Goal: Task Accomplishment & Management: Use online tool/utility

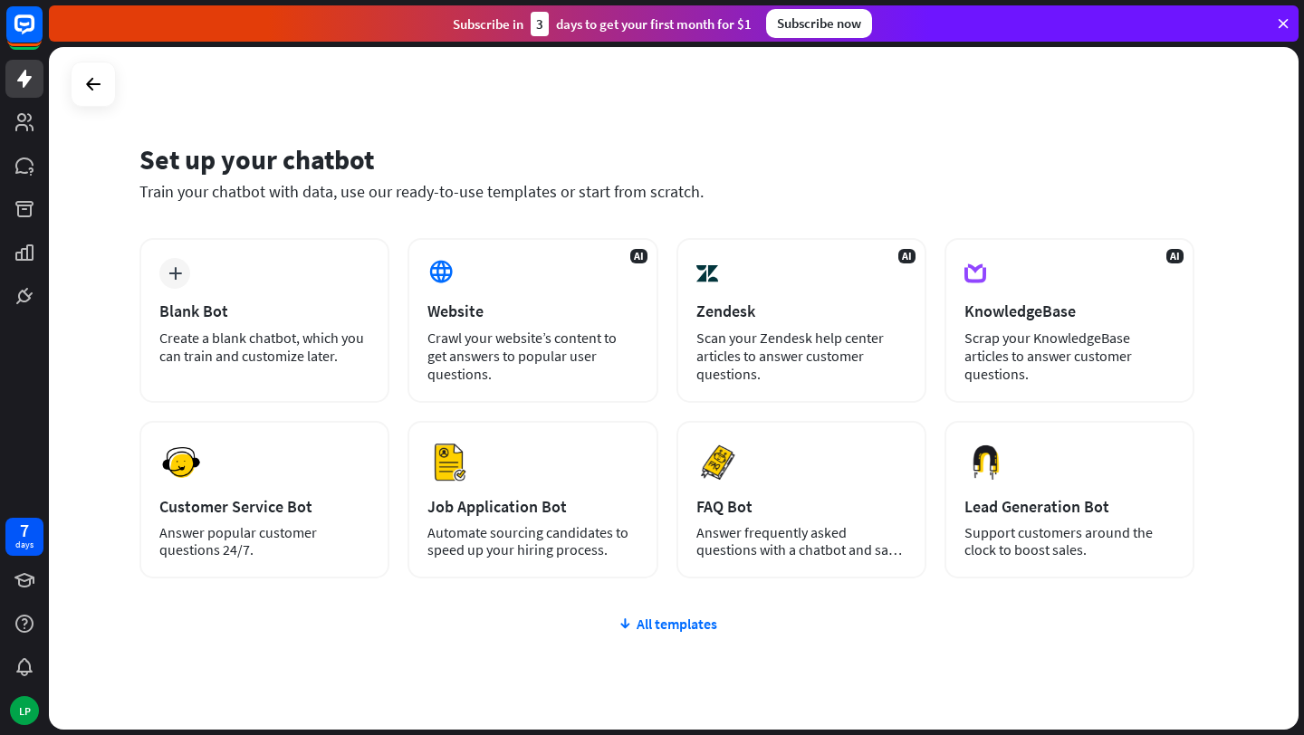
click at [110, 57] on div "Set up your chatbot Train your chatbot with data, use our ready-to-use template…" at bounding box center [673, 388] width 1249 height 683
click at [100, 98] on div at bounding box center [93, 84] width 34 height 34
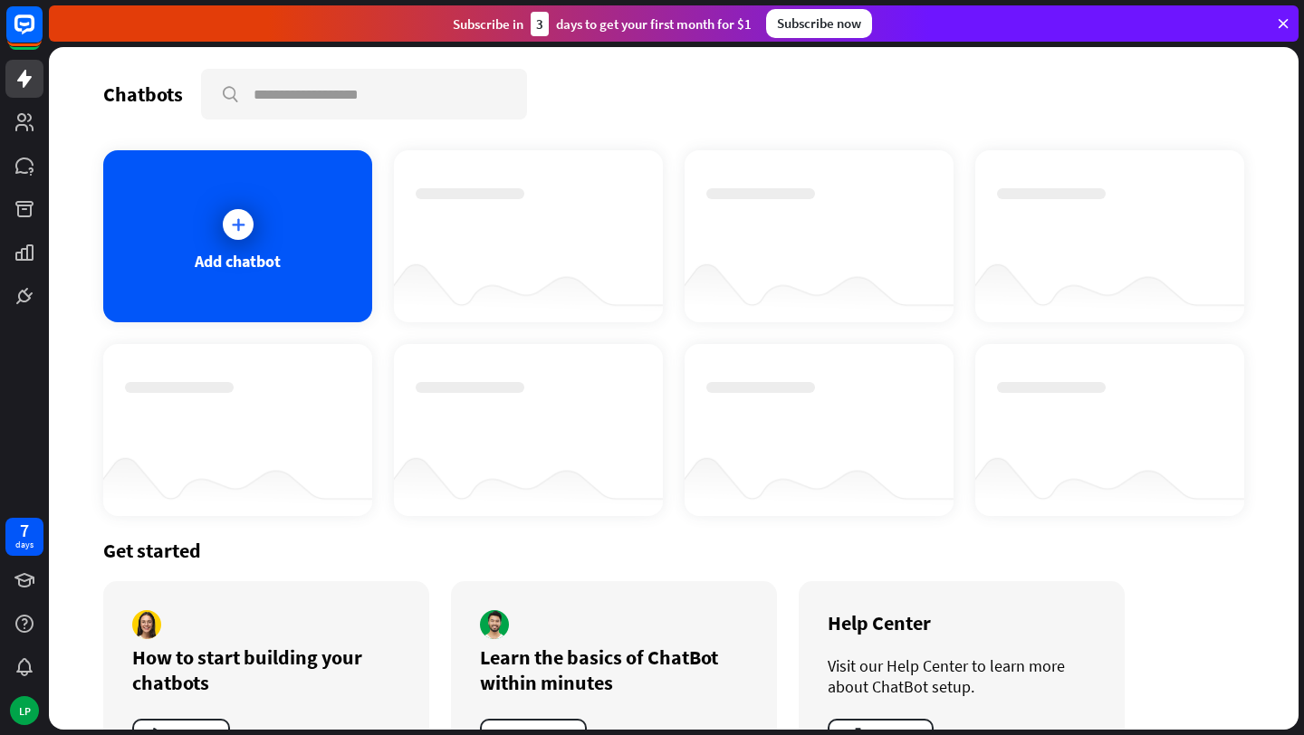
click at [815, 27] on div "Subscribe now" at bounding box center [819, 23] width 106 height 29
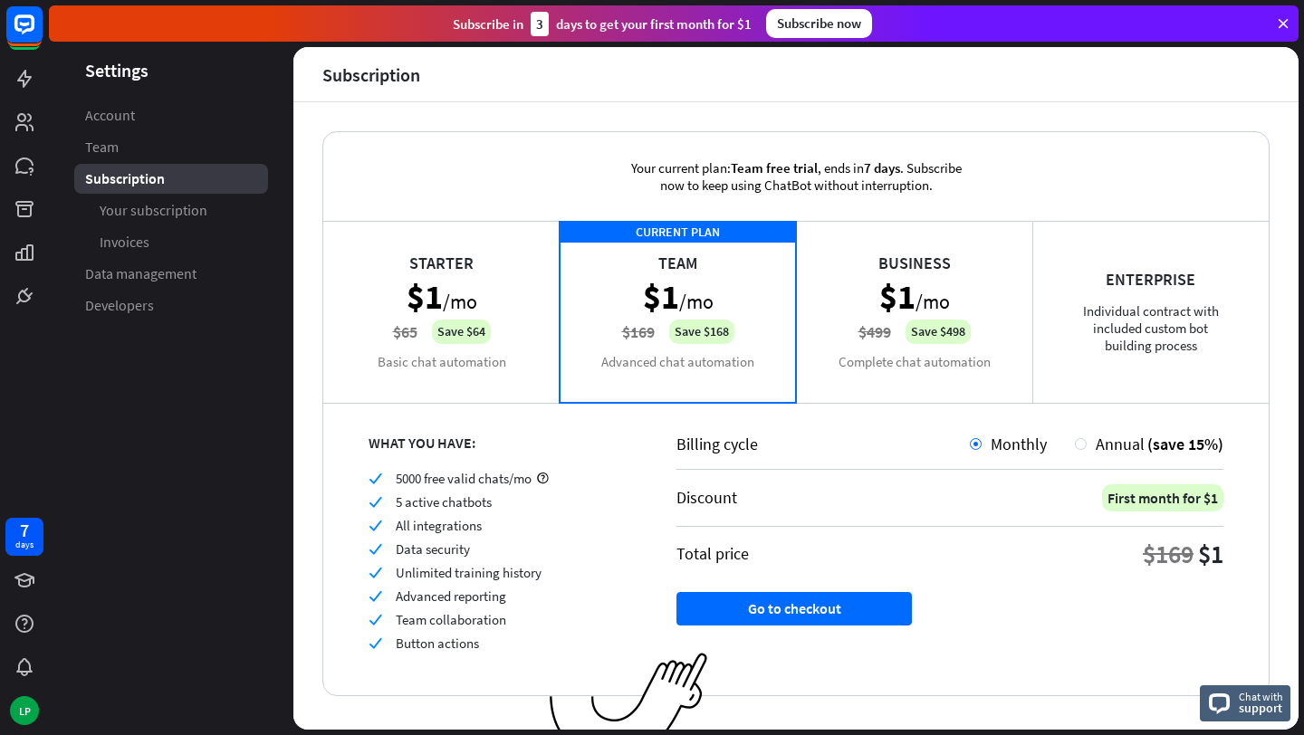
click at [1279, 24] on icon at bounding box center [1283, 23] width 16 height 16
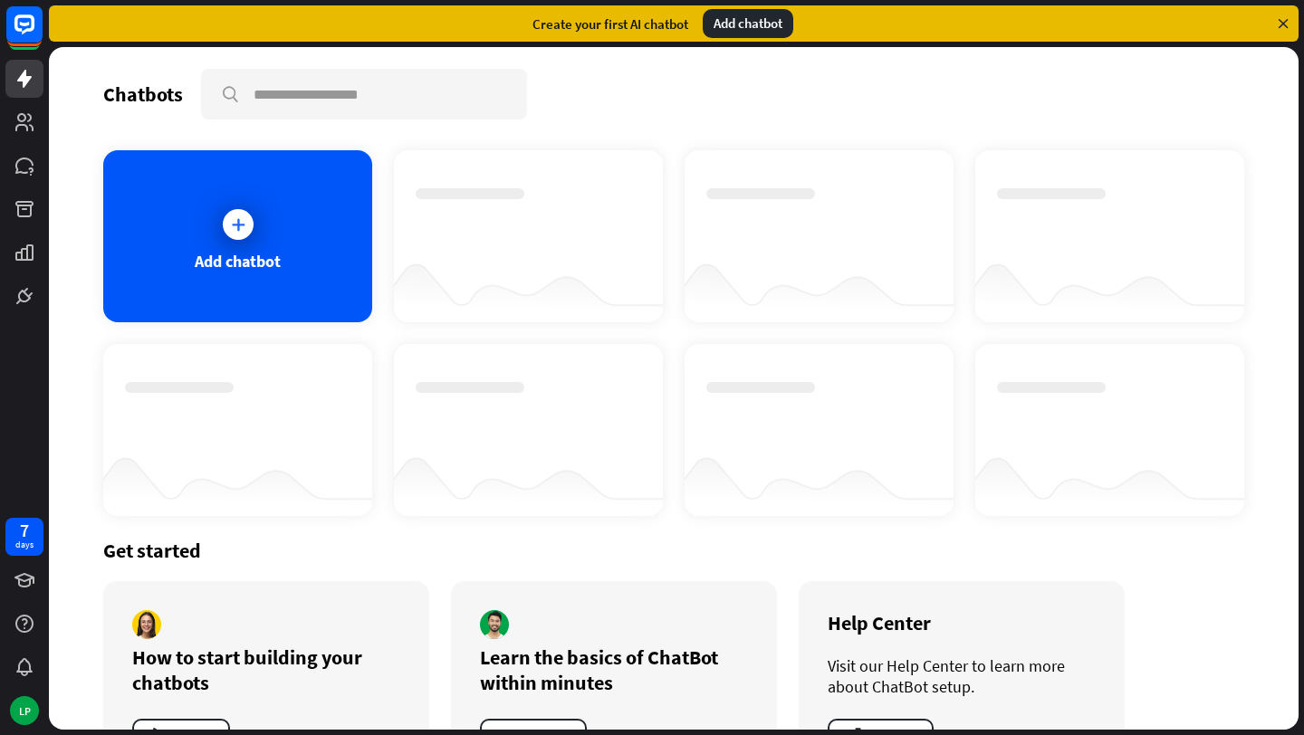
click at [468, 263] on div at bounding box center [528, 287] width 269 height 70
click at [716, 23] on div "Add chatbot" at bounding box center [748, 23] width 91 height 29
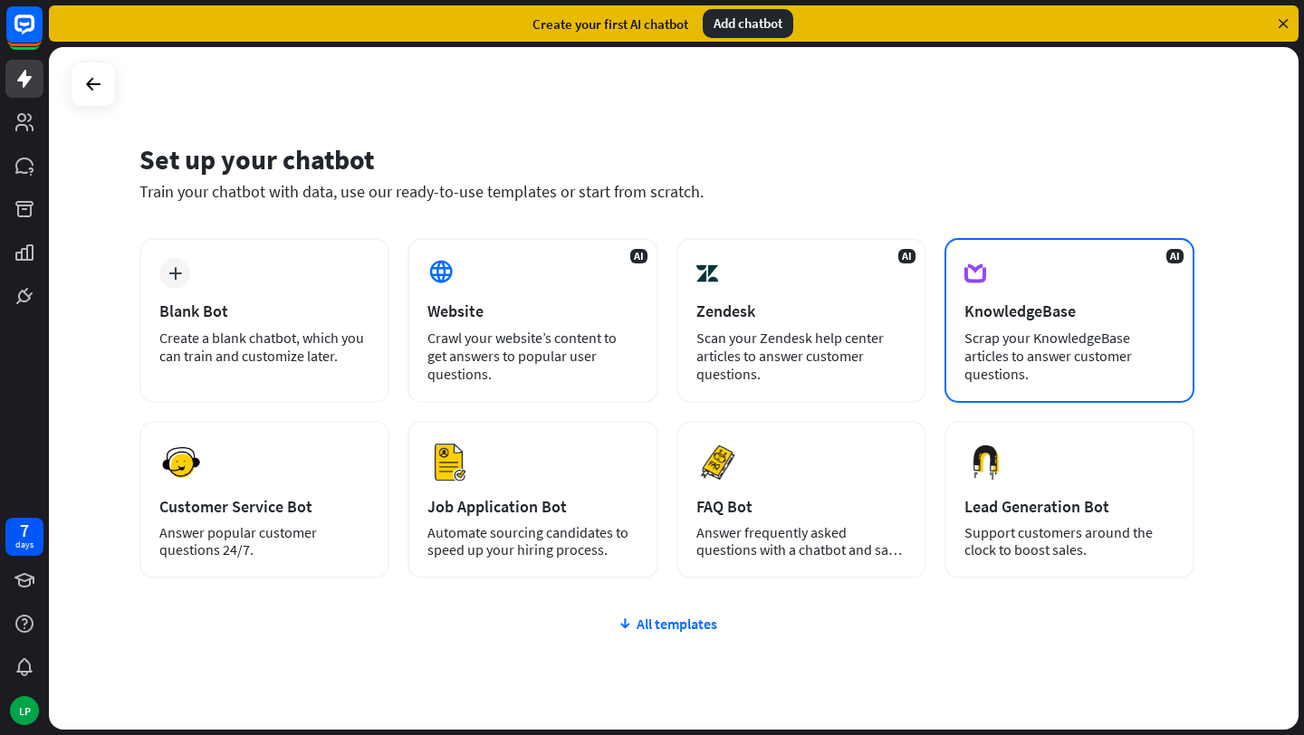
click at [1112, 311] on div "KnowledgeBase" at bounding box center [1069, 311] width 210 height 21
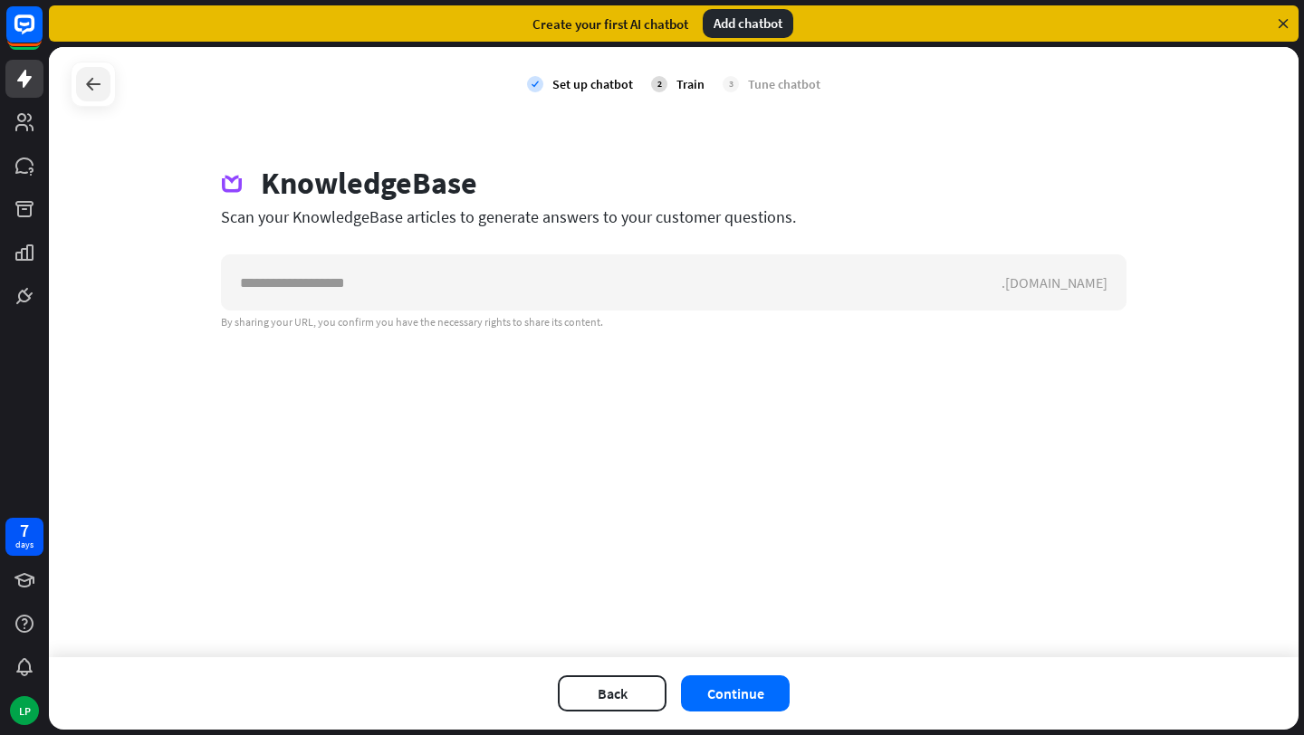
click at [95, 94] on icon at bounding box center [93, 84] width 22 height 22
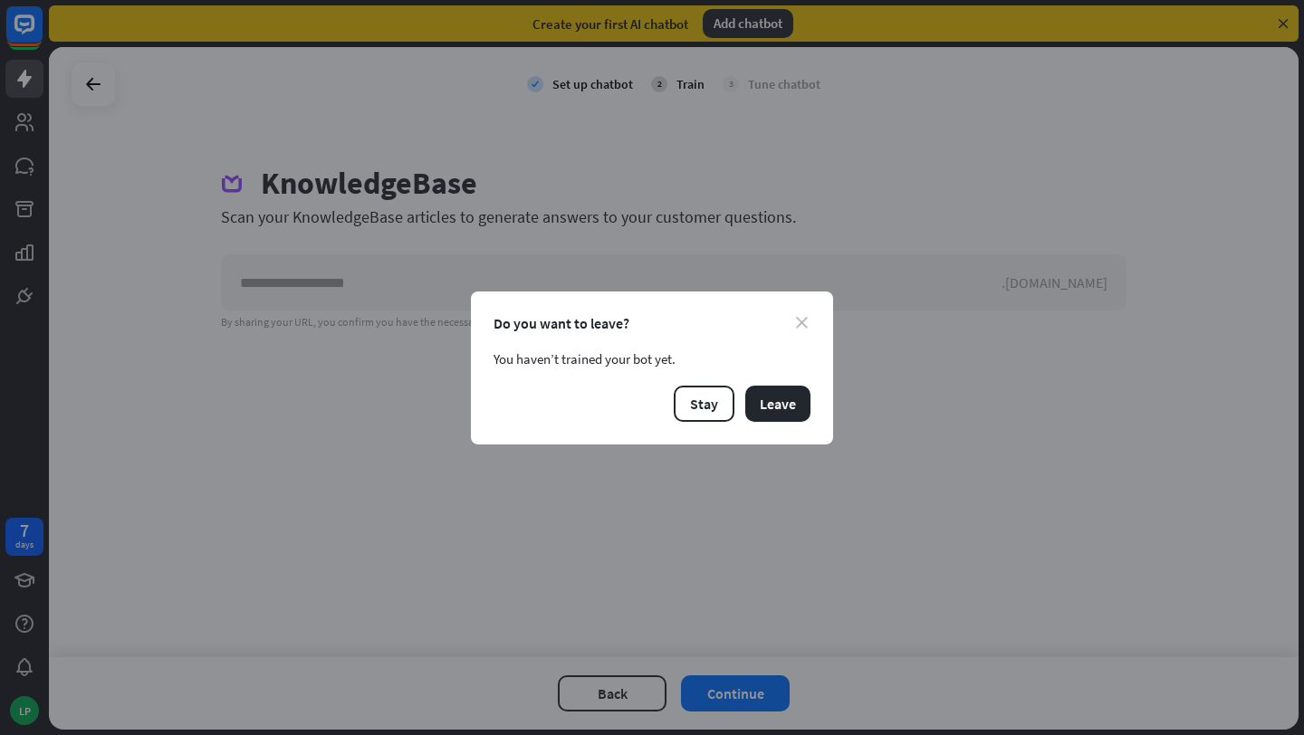
click at [806, 327] on icon "close" at bounding box center [802, 323] width 12 height 12
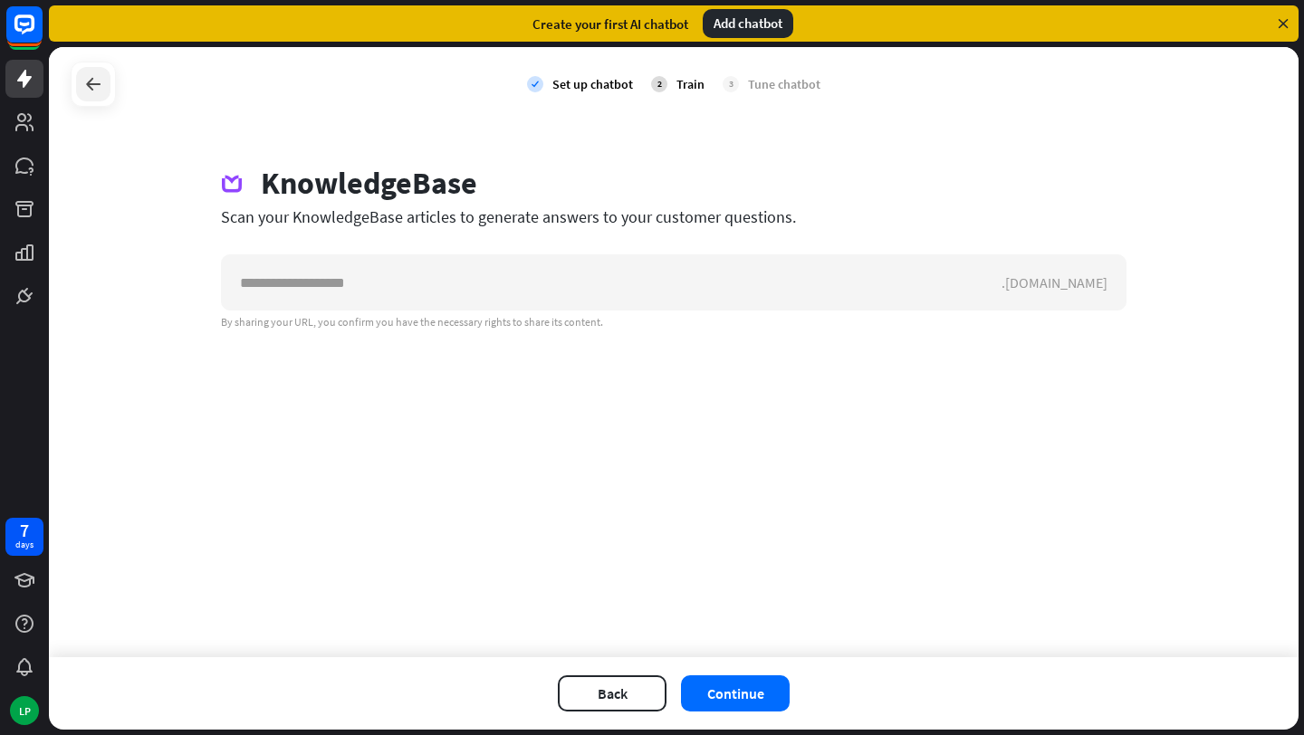
click at [90, 84] on icon at bounding box center [93, 84] width 22 height 22
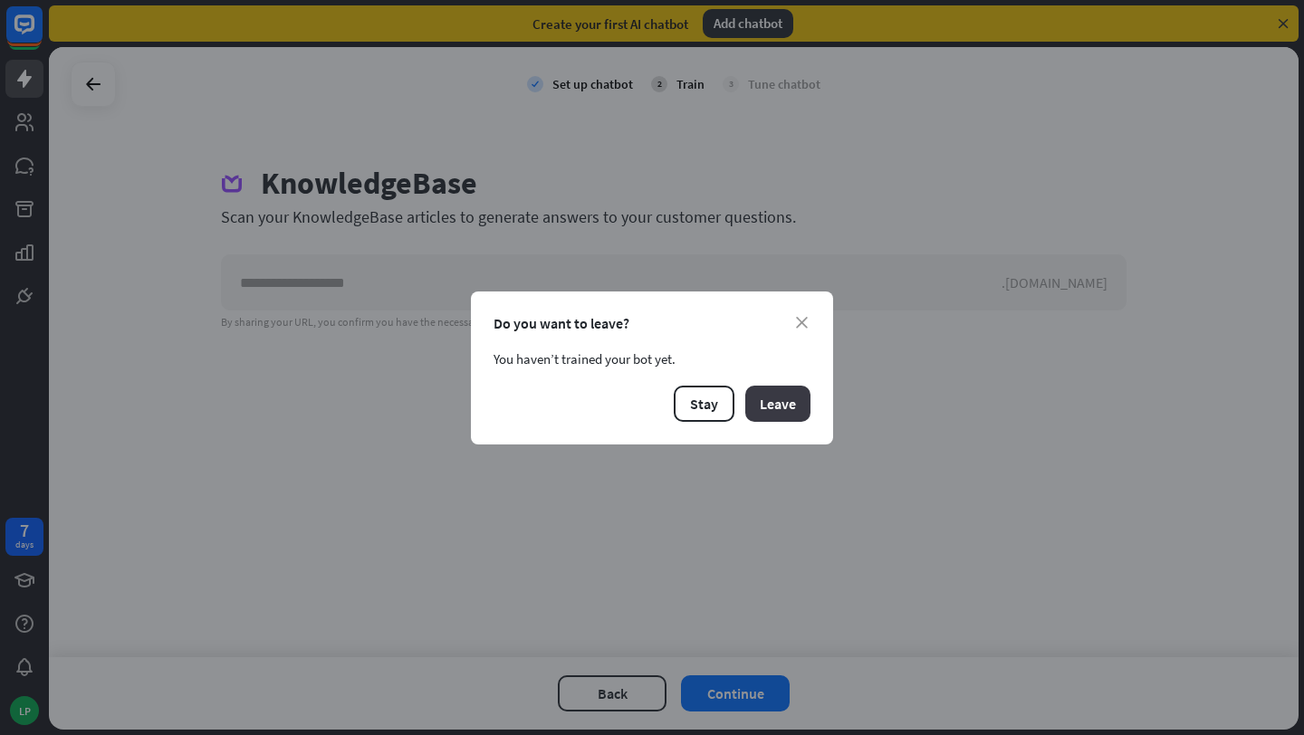
click at [770, 393] on button "Leave" at bounding box center [777, 404] width 65 height 36
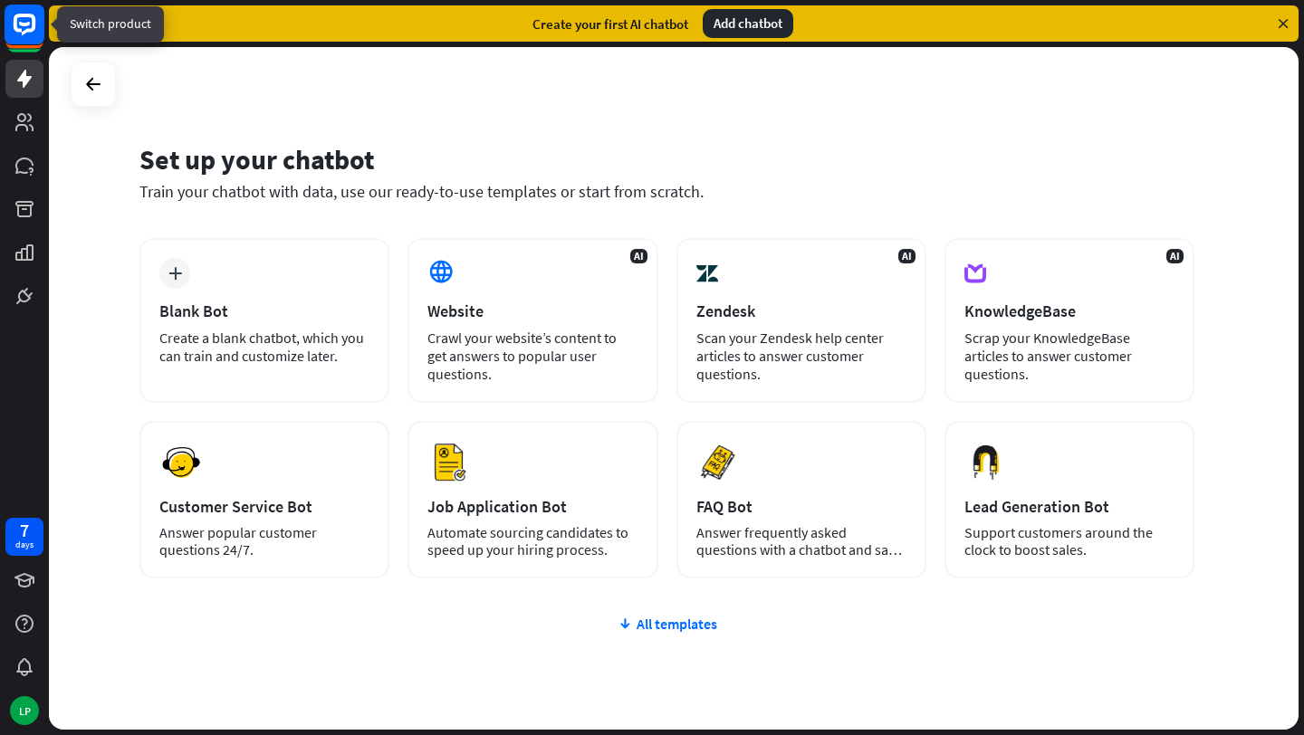
click at [27, 27] on rect at bounding box center [25, 25] width 40 height 40
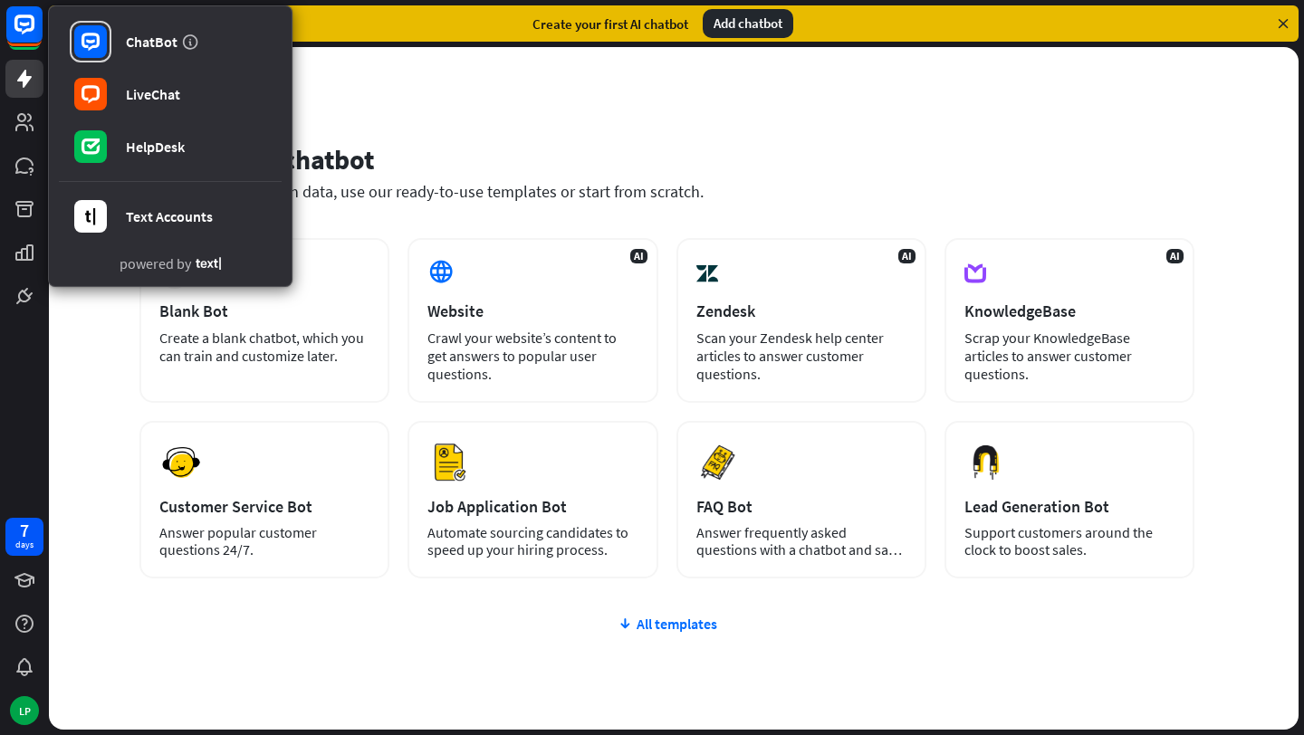
click at [451, 109] on div "Set up your chatbot Train your chatbot with data, use our ready-to-use template…" at bounding box center [673, 388] width 1249 height 683
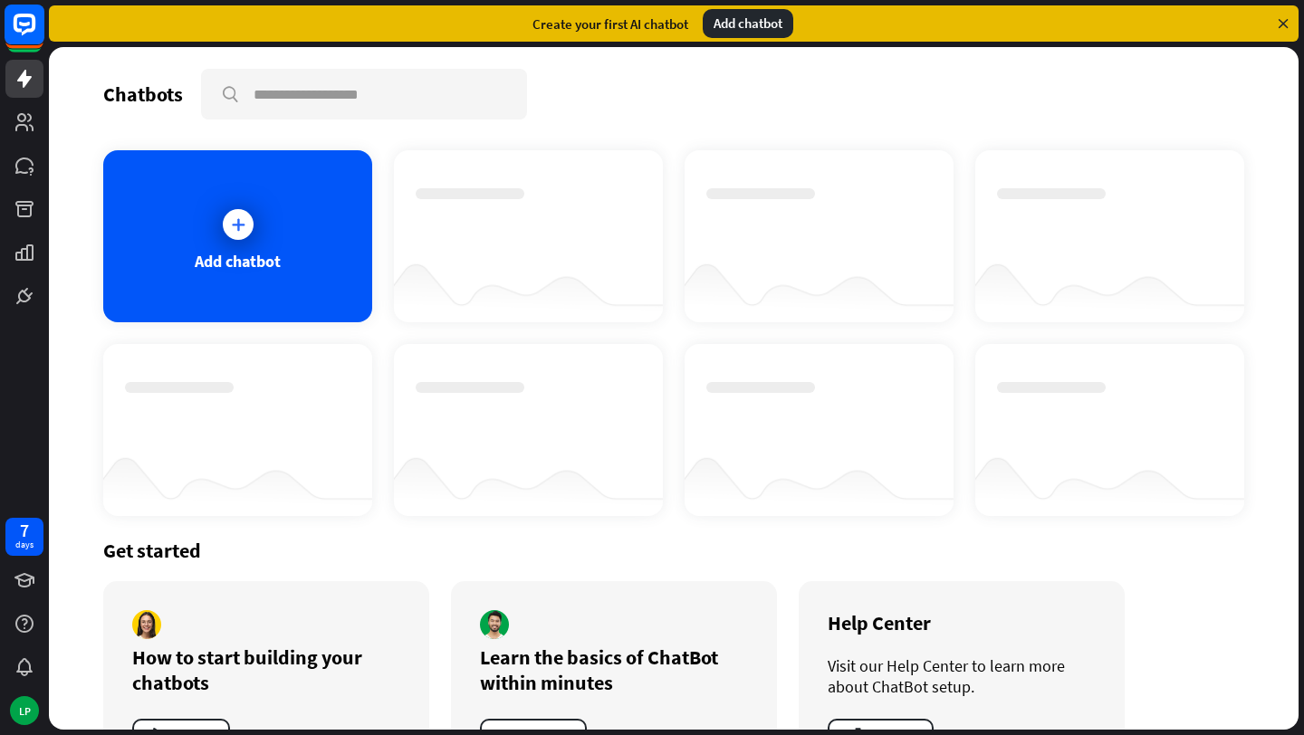
click at [23, 23] on icon at bounding box center [24, 24] width 11 height 5
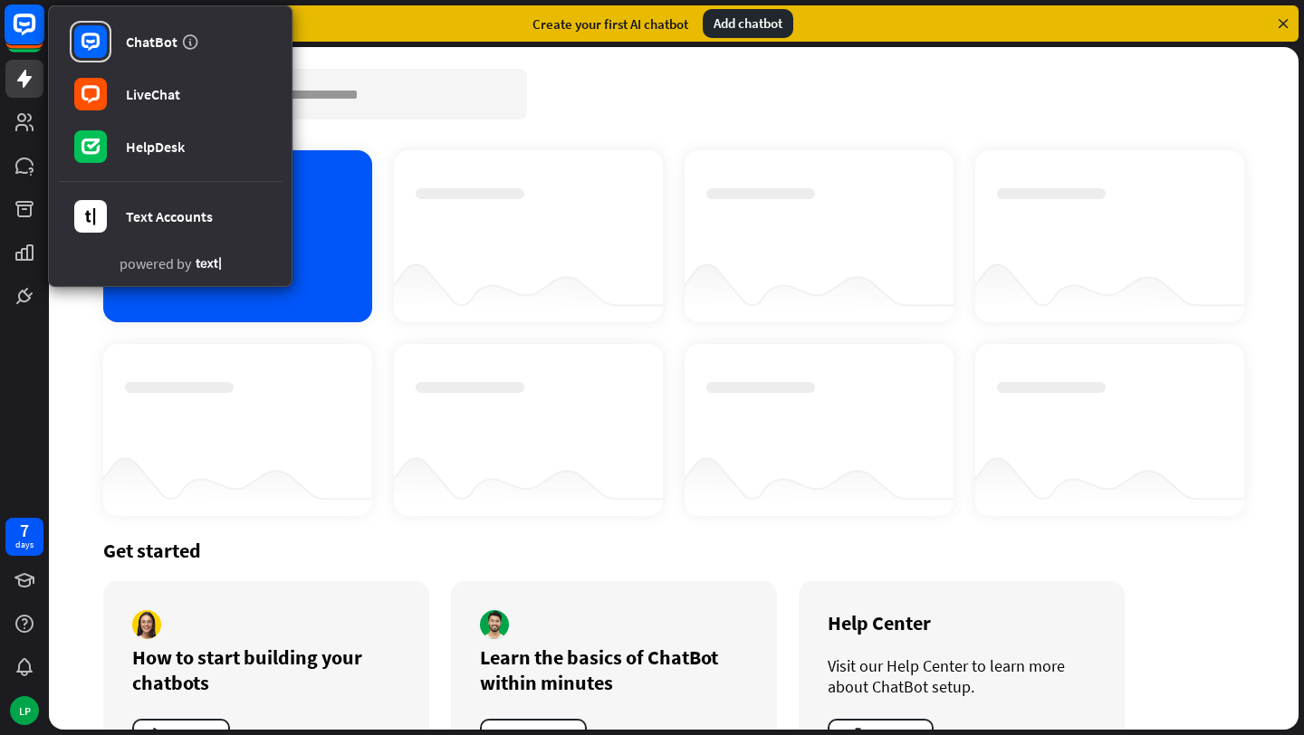
click at [23, 23] on icon at bounding box center [24, 24] width 11 height 5
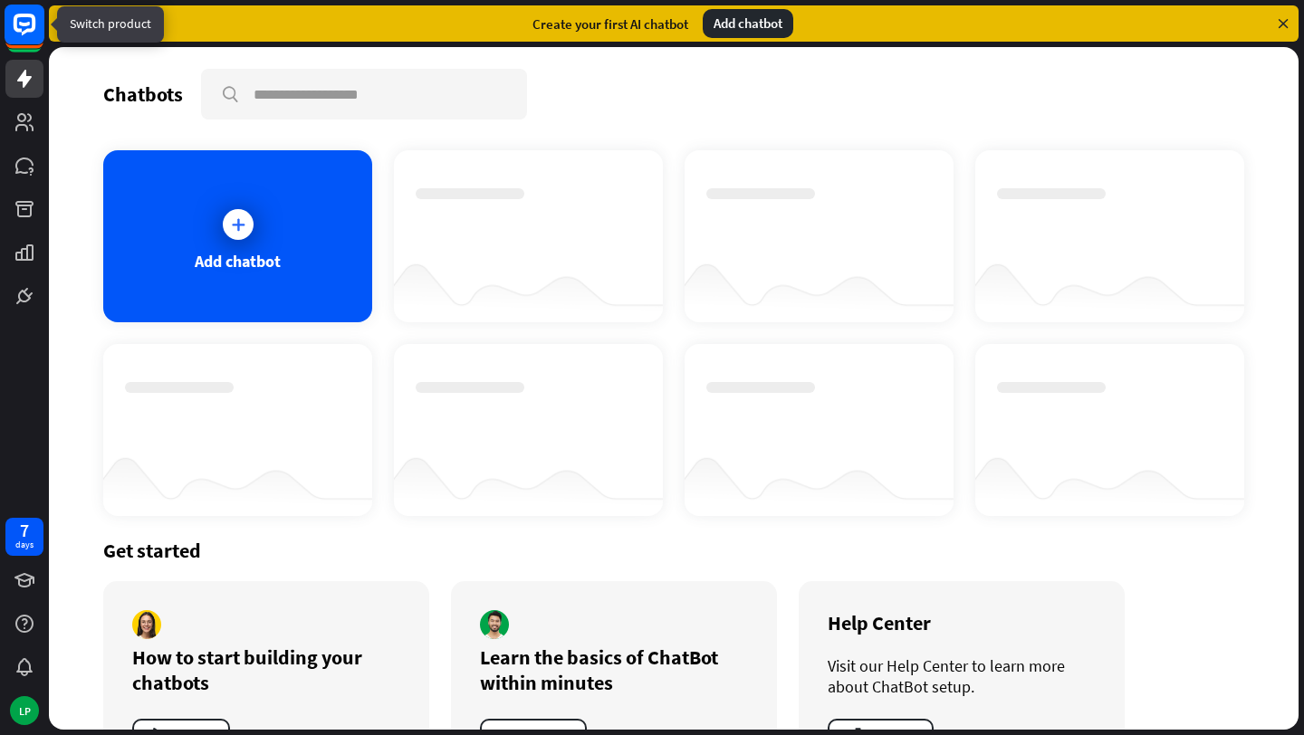
click at [30, 23] on rect at bounding box center [25, 25] width 40 height 40
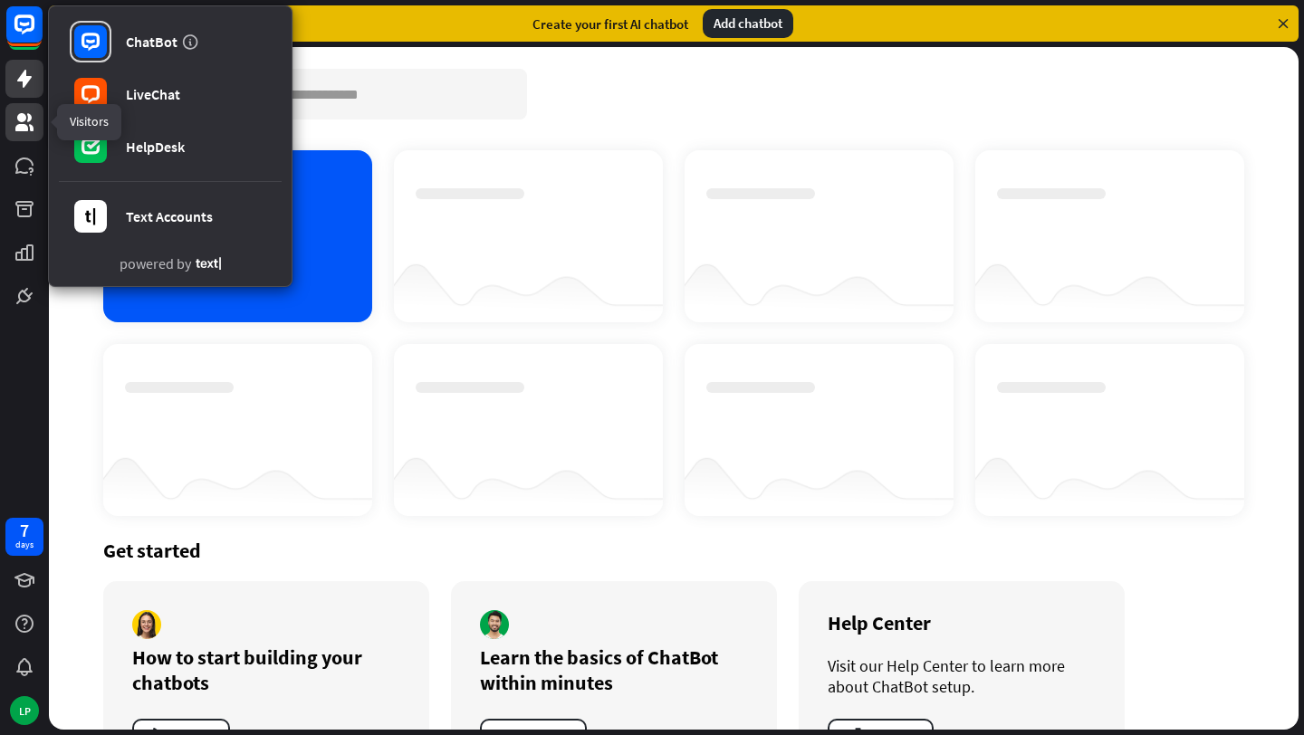
click at [14, 121] on icon at bounding box center [25, 122] width 22 height 22
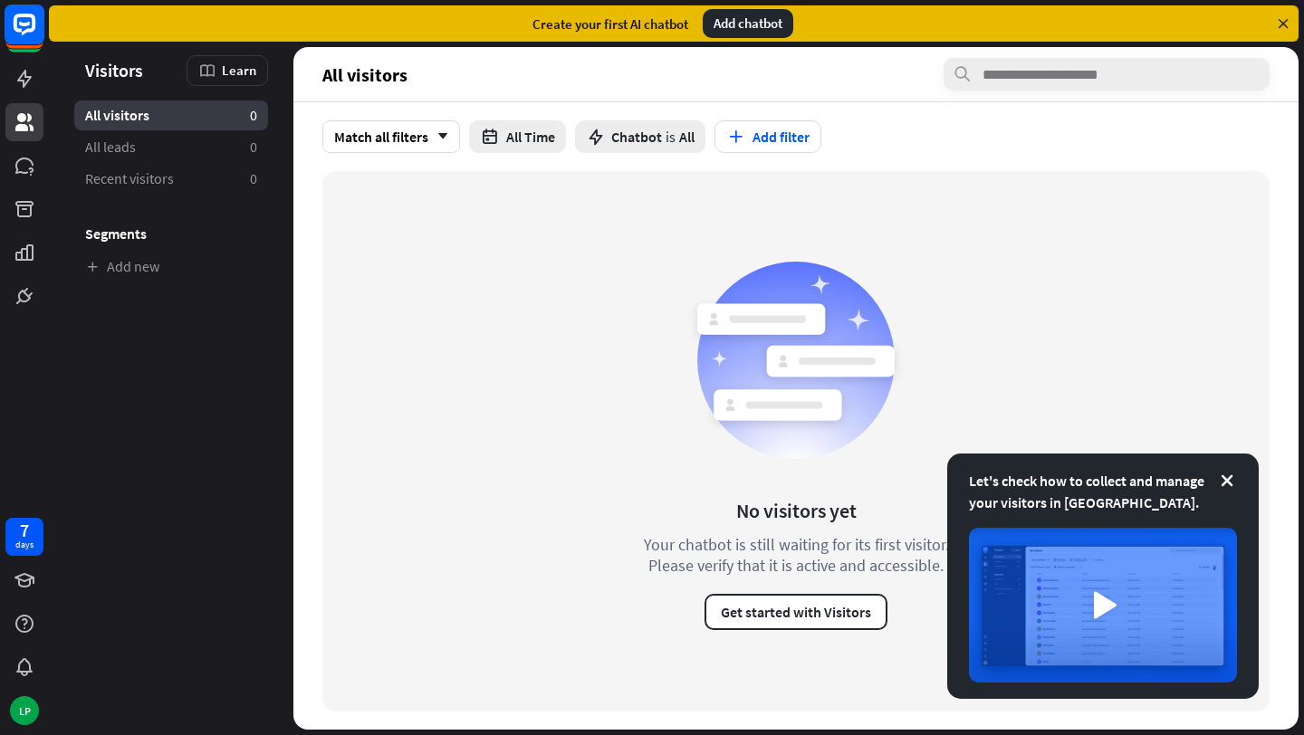
click at [30, 26] on rect at bounding box center [25, 25] width 40 height 40
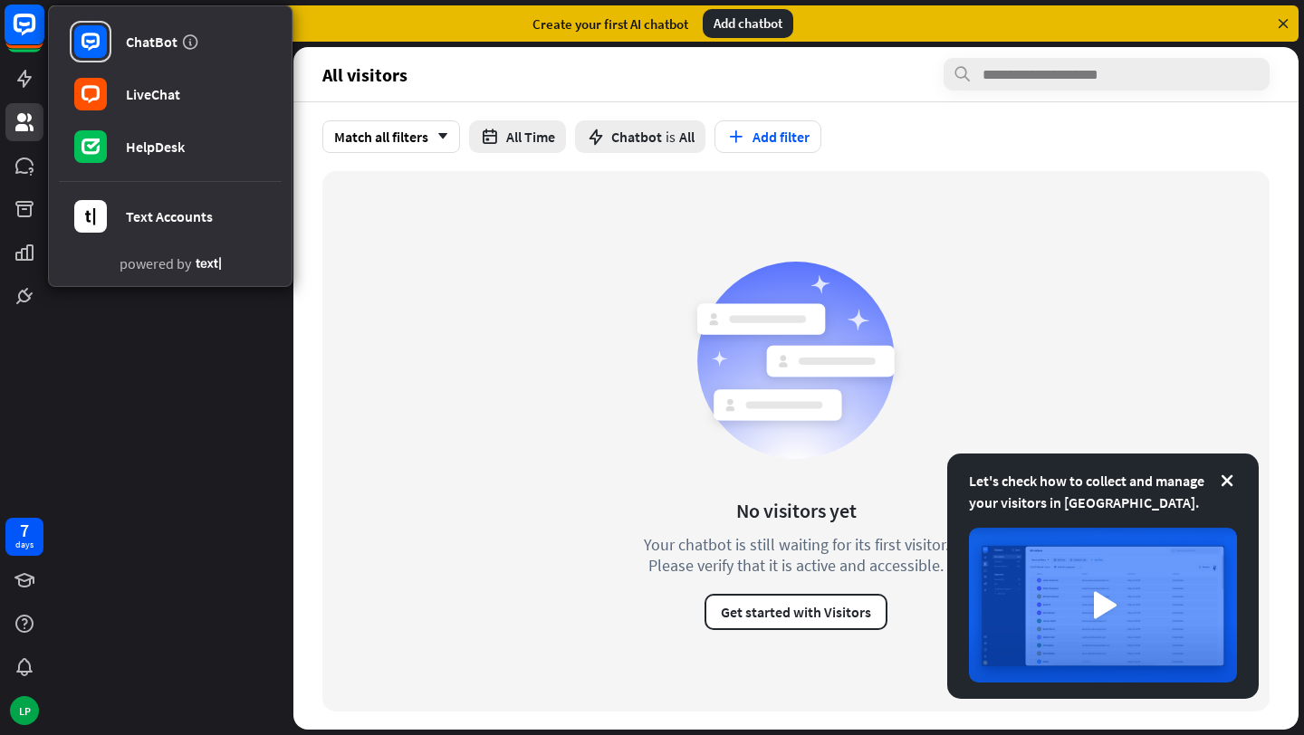
click at [17, 34] on rect at bounding box center [25, 25] width 40 height 40
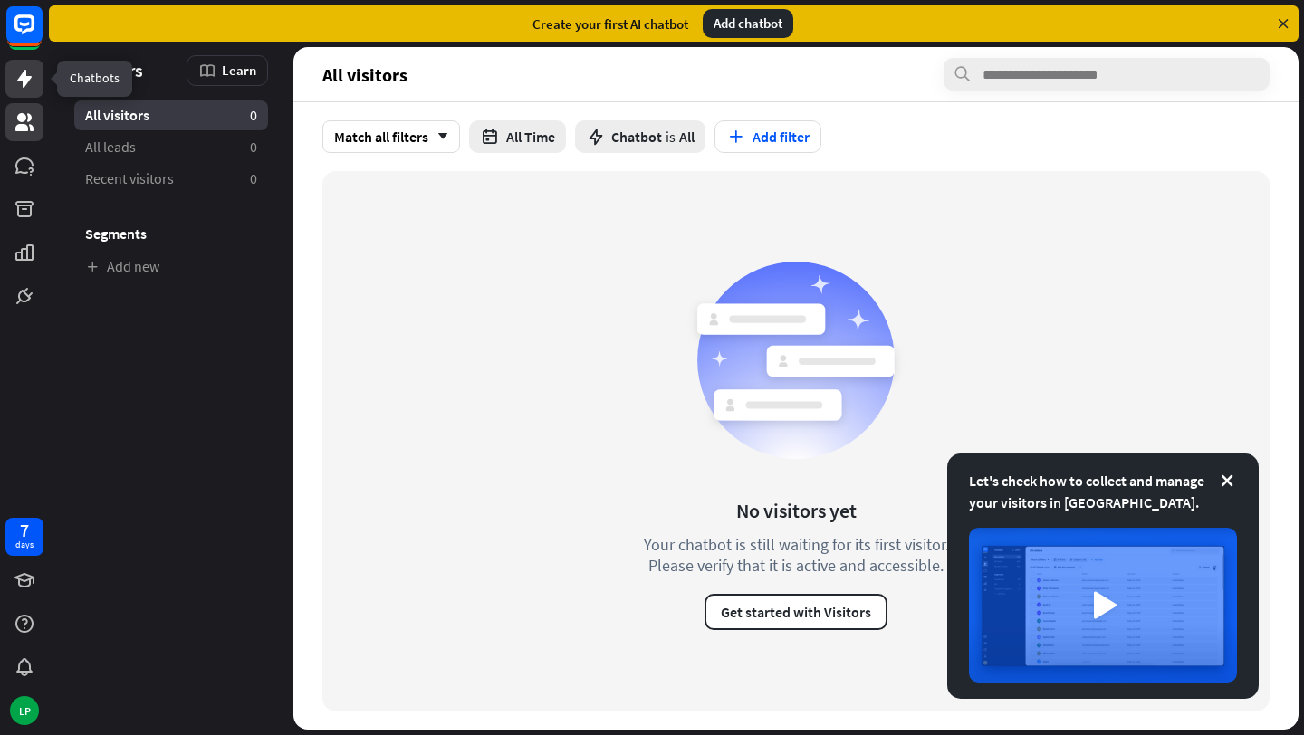
click at [21, 64] on link at bounding box center [24, 79] width 38 height 38
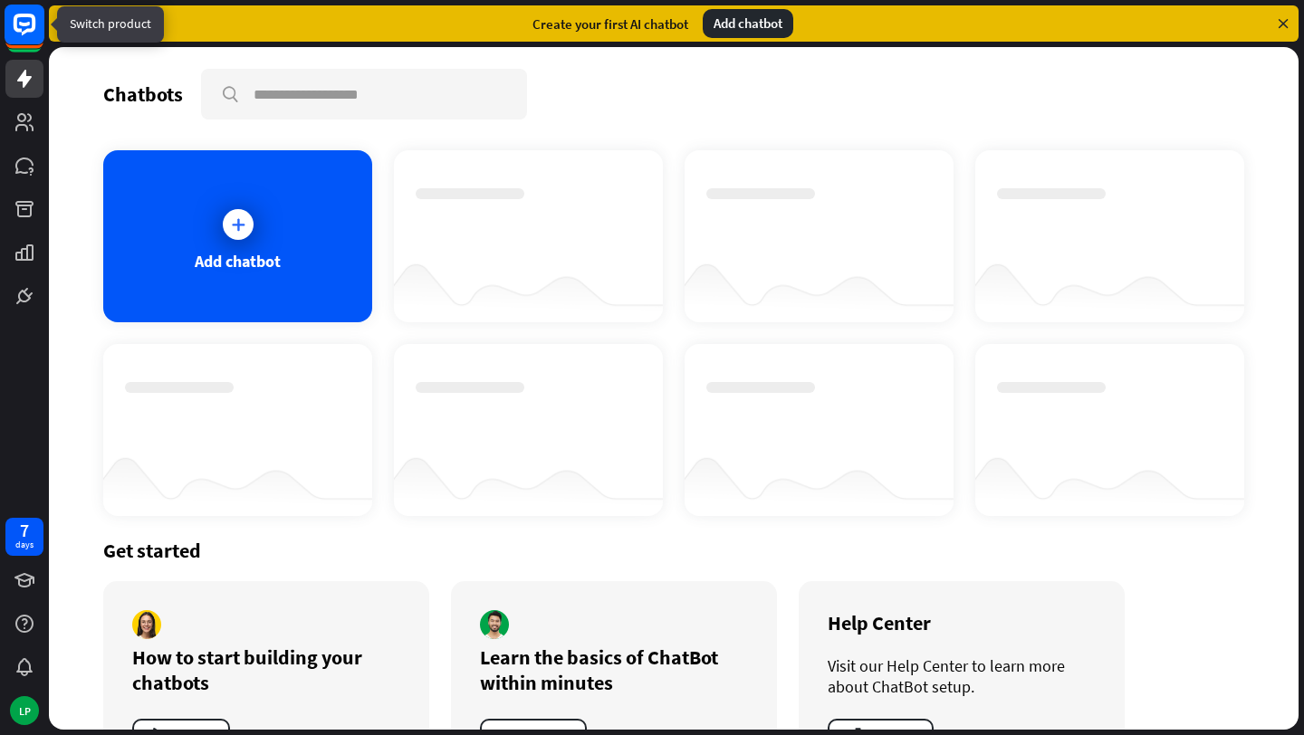
click at [34, 24] on icon at bounding box center [25, 25] width 22 height 22
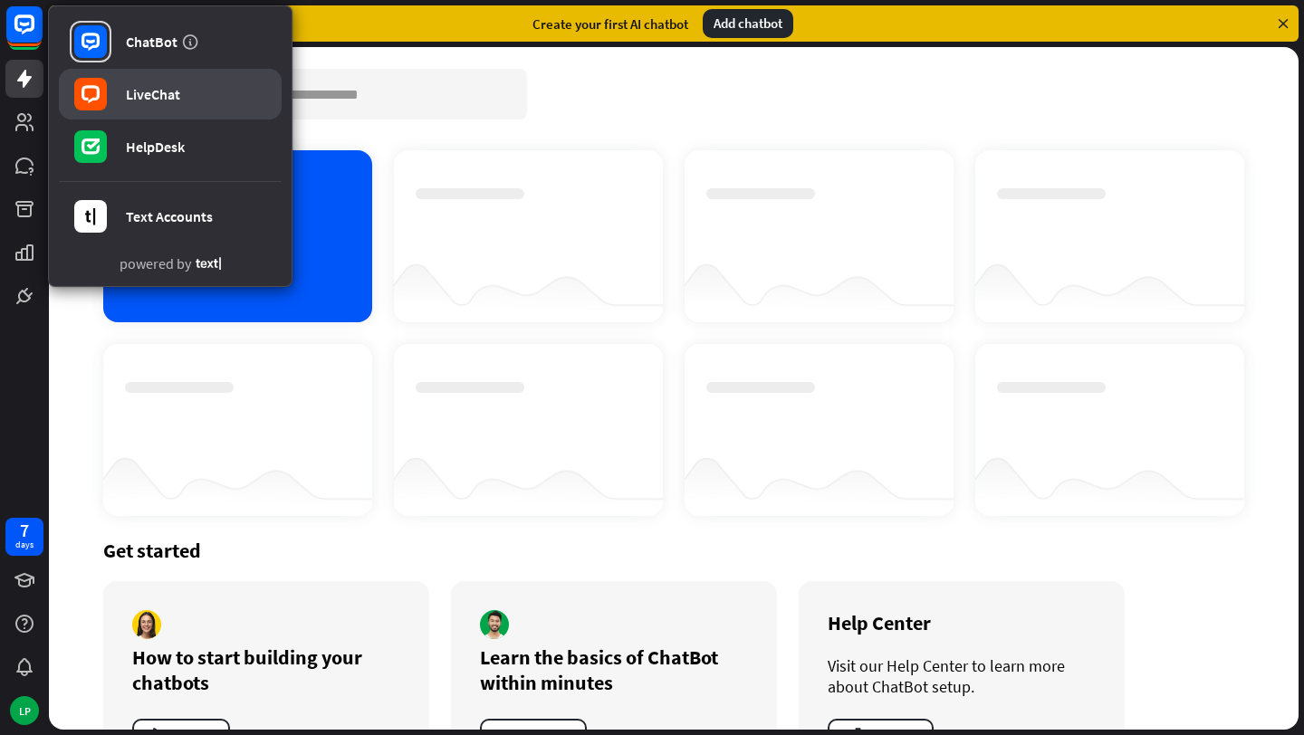
click at [173, 95] on div "LiveChat" at bounding box center [153, 94] width 54 height 18
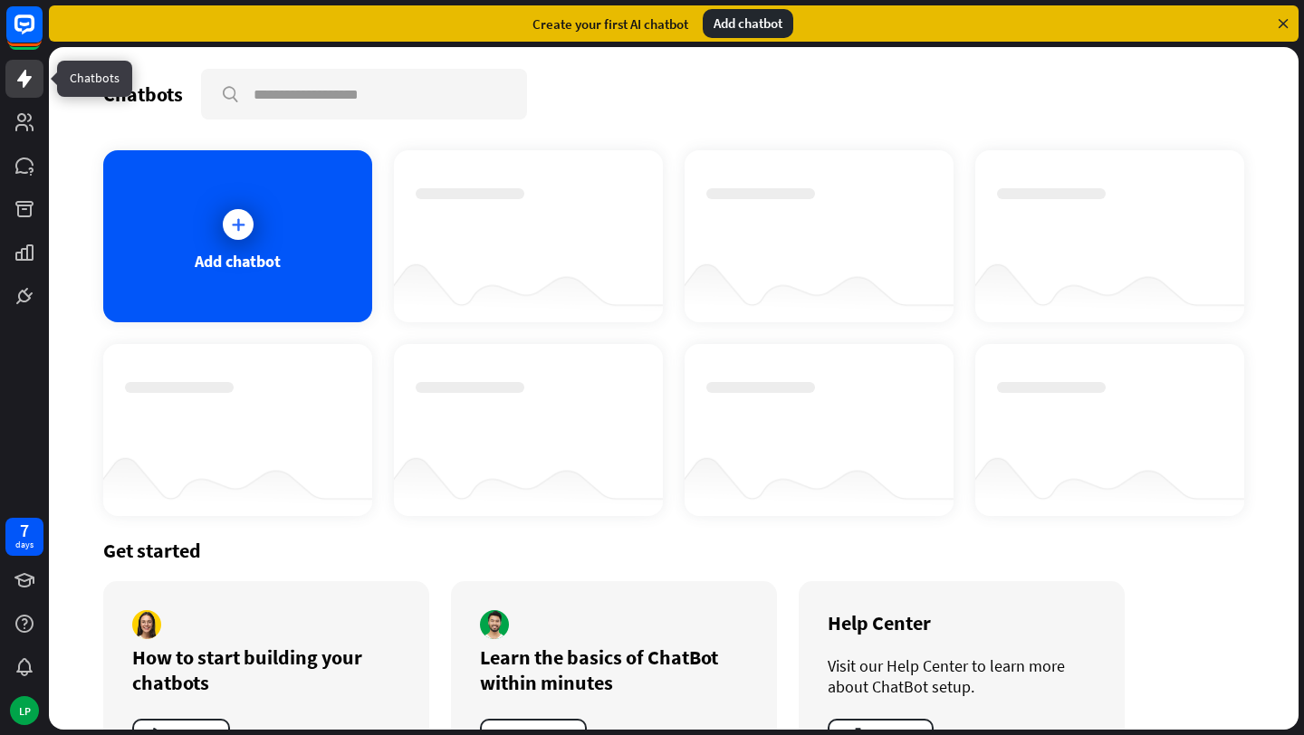
click at [70, 67] on div "Chatbots search Add chatbot Get started How to start building your chatbots Wat…" at bounding box center [673, 388] width 1249 height 683
